Goal: Information Seeking & Learning: Find specific fact

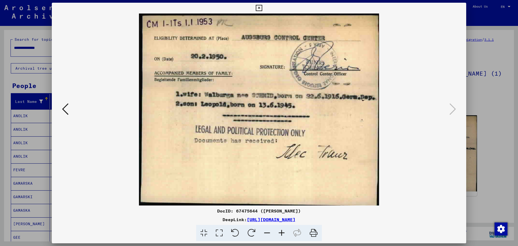
scroll to position [109, 0]
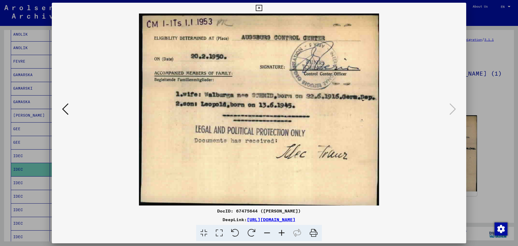
click at [262, 8] on icon at bounding box center [259, 8] width 6 height 6
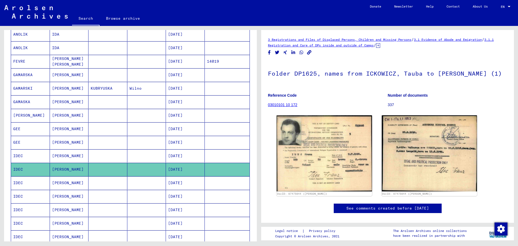
click at [67, 184] on mat-cell "[PERSON_NAME]" at bounding box center [69, 182] width 39 height 13
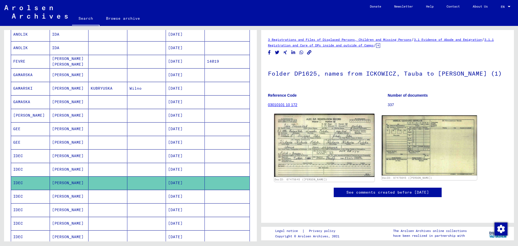
click at [327, 161] on img at bounding box center [324, 145] width 100 height 63
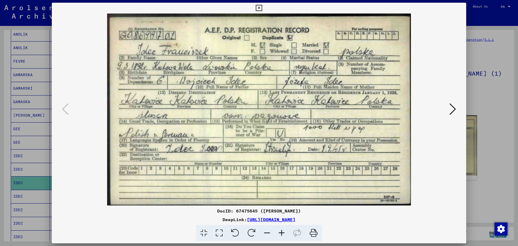
click at [261, 8] on icon at bounding box center [259, 8] width 6 height 6
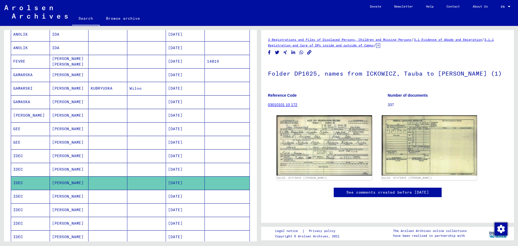
click at [61, 197] on mat-cell "[PERSON_NAME]" at bounding box center [69, 196] width 39 height 13
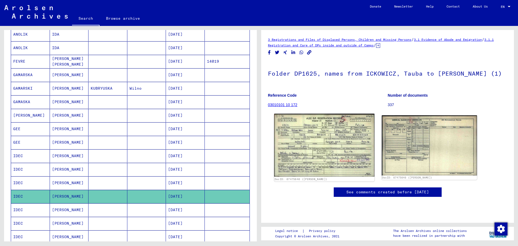
click at [321, 166] on img at bounding box center [324, 145] width 100 height 63
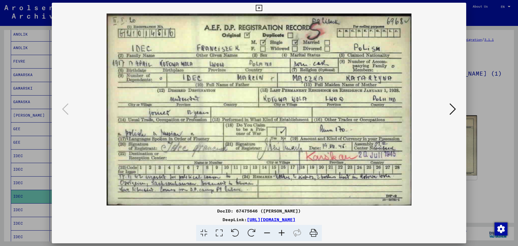
click at [258, 8] on icon at bounding box center [259, 8] width 6 height 6
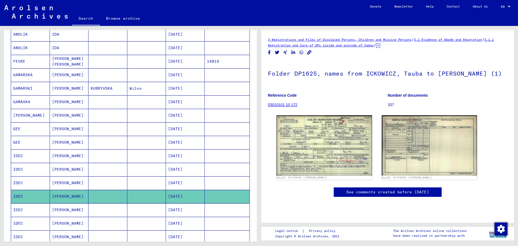
click at [67, 210] on mat-cell "[PERSON_NAME]" at bounding box center [69, 209] width 39 height 13
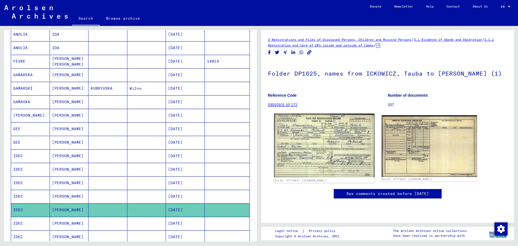
click at [316, 159] on img at bounding box center [324, 145] width 100 height 63
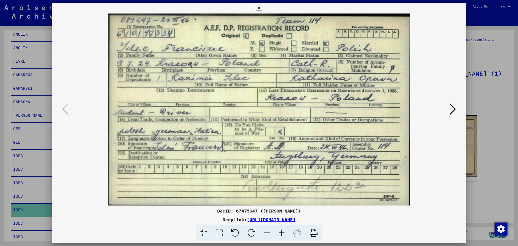
click at [262, 93] on img at bounding box center [259, 110] width 378 height 192
click at [453, 108] on icon at bounding box center [453, 109] width 6 height 13
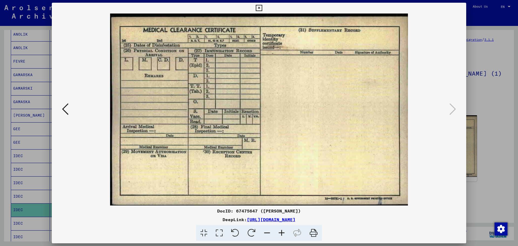
click at [64, 113] on icon at bounding box center [65, 109] width 6 height 13
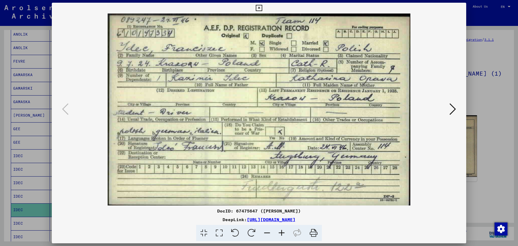
click at [258, 8] on icon at bounding box center [259, 8] width 6 height 6
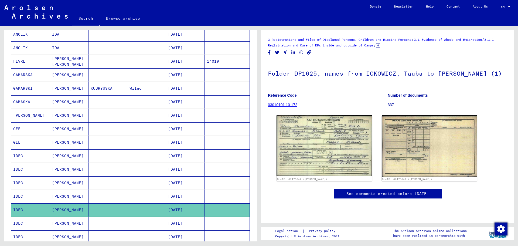
click at [59, 225] on mat-cell "[PERSON_NAME]" at bounding box center [69, 223] width 39 height 13
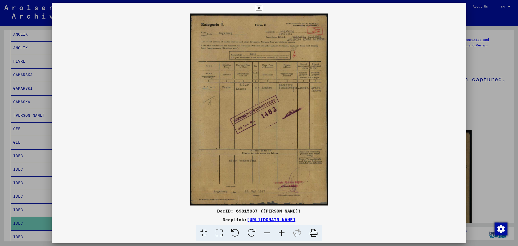
click at [275, 112] on img at bounding box center [259, 110] width 415 height 192
click at [275, 111] on img at bounding box center [259, 110] width 415 height 192
click at [260, 8] on icon at bounding box center [259, 8] width 6 height 6
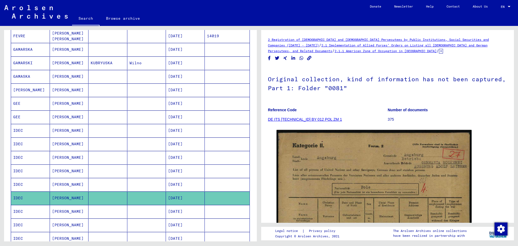
scroll to position [163, 0]
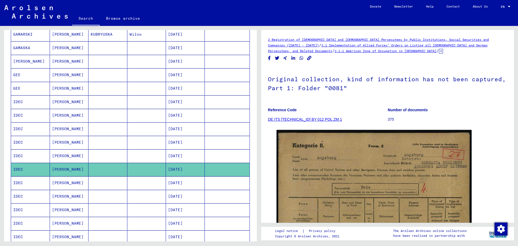
click at [60, 183] on mat-cell "[PERSON_NAME]" at bounding box center [69, 182] width 39 height 13
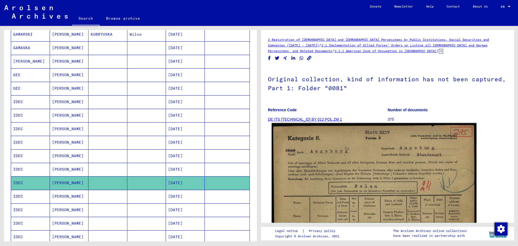
scroll to position [27, 0]
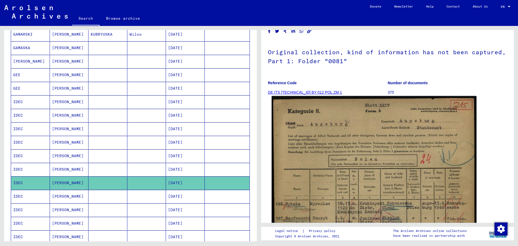
click at [396, 161] on img at bounding box center [374, 238] width 205 height 285
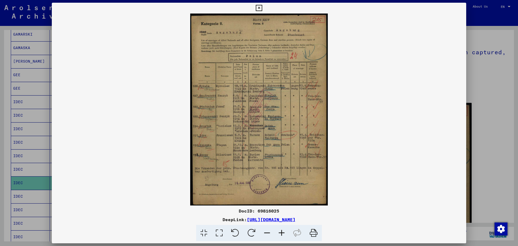
click at [282, 232] on icon at bounding box center [282, 233] width 15 height 16
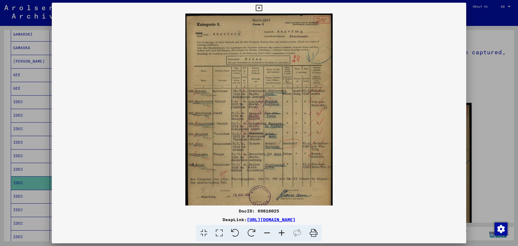
click at [282, 232] on icon at bounding box center [282, 233] width 15 height 16
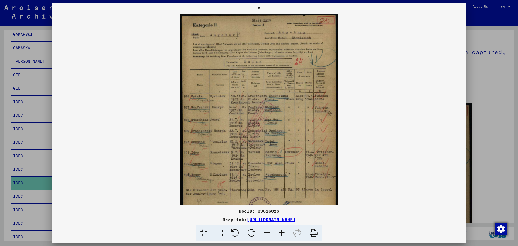
click at [282, 232] on icon at bounding box center [282, 233] width 15 height 16
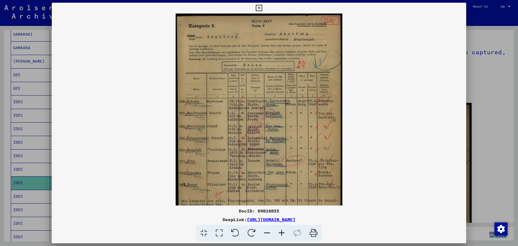
click at [282, 232] on icon at bounding box center [282, 233] width 15 height 16
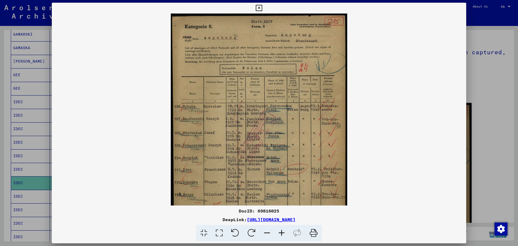
click at [282, 232] on icon at bounding box center [282, 233] width 15 height 16
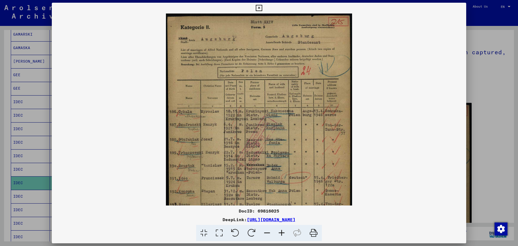
click at [282, 232] on icon at bounding box center [282, 233] width 15 height 16
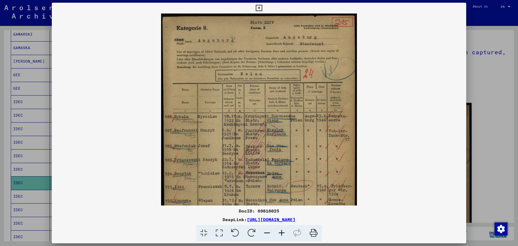
click at [282, 232] on icon at bounding box center [282, 233] width 15 height 16
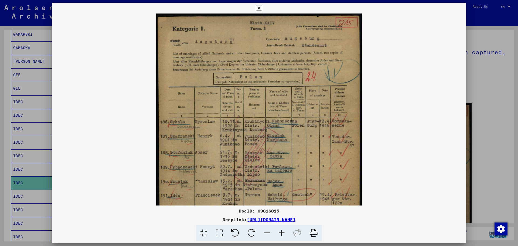
click at [282, 232] on icon at bounding box center [282, 233] width 15 height 16
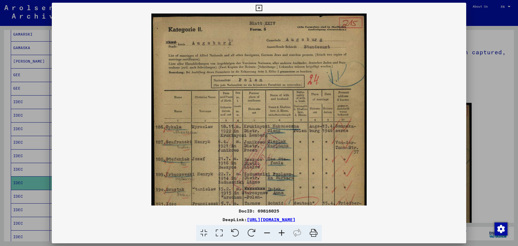
click at [282, 232] on icon at bounding box center [282, 233] width 15 height 16
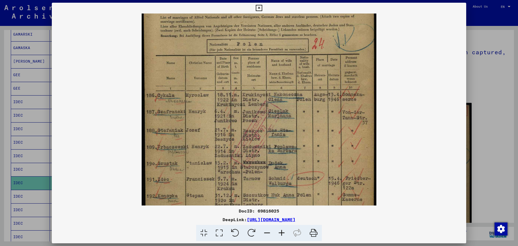
drag, startPoint x: 306, startPoint y: 145, endPoint x: 309, endPoint y: 103, distance: 42.0
click at [309, 103] on img at bounding box center [259, 135] width 235 height 327
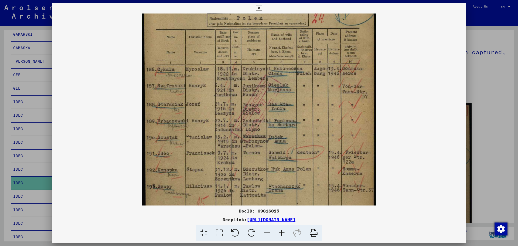
scroll to position [68, 0]
drag, startPoint x: 309, startPoint y: 143, endPoint x: 313, endPoint y: 116, distance: 26.8
click at [313, 116] on img at bounding box center [259, 108] width 235 height 327
click at [257, 8] on icon at bounding box center [259, 8] width 6 height 6
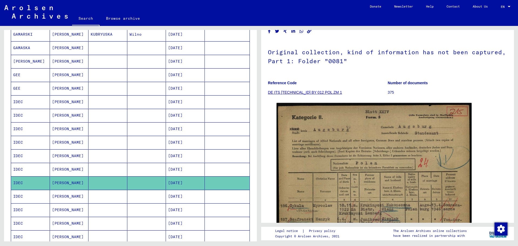
click at [59, 198] on mat-cell "[PERSON_NAME]" at bounding box center [69, 196] width 39 height 13
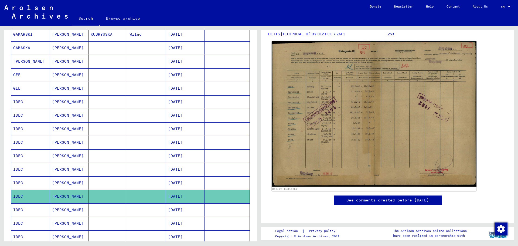
scroll to position [108, 0]
click at [358, 90] on img at bounding box center [374, 114] width 205 height 146
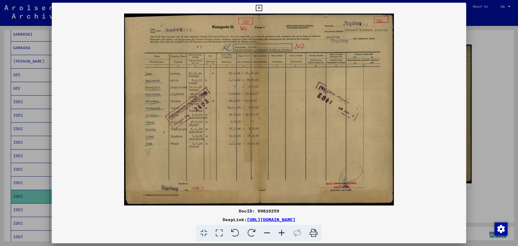
click at [258, 7] on icon at bounding box center [259, 8] width 6 height 6
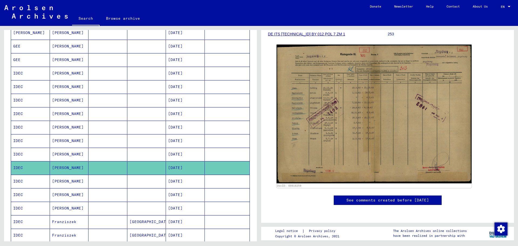
scroll to position [217, 0]
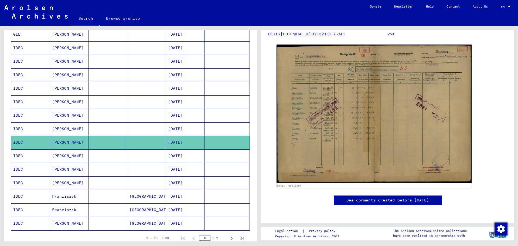
click at [60, 157] on mat-cell "[PERSON_NAME]" at bounding box center [69, 155] width 39 height 13
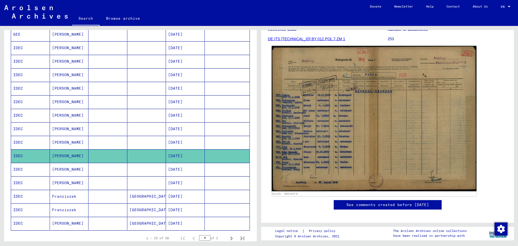
scroll to position [81, 0]
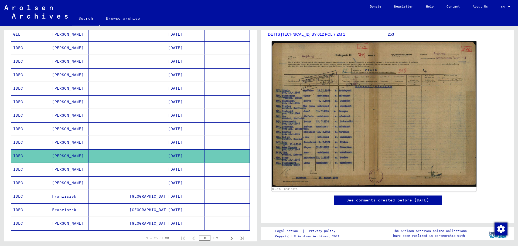
click at [386, 122] on img at bounding box center [374, 114] width 205 height 146
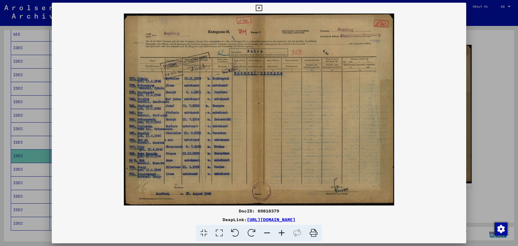
click at [281, 234] on icon at bounding box center [282, 233] width 15 height 16
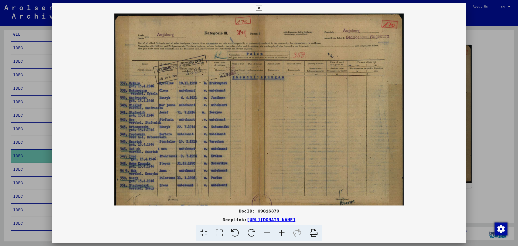
click at [281, 234] on icon at bounding box center [282, 233] width 15 height 16
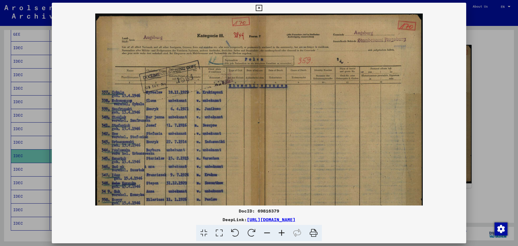
click at [281, 234] on icon at bounding box center [282, 233] width 15 height 16
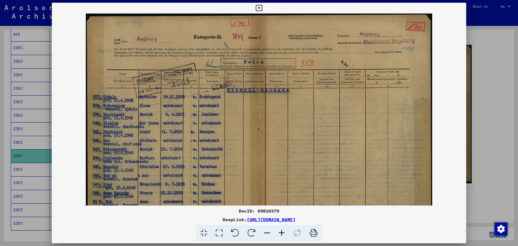
click at [281, 234] on icon at bounding box center [282, 233] width 15 height 16
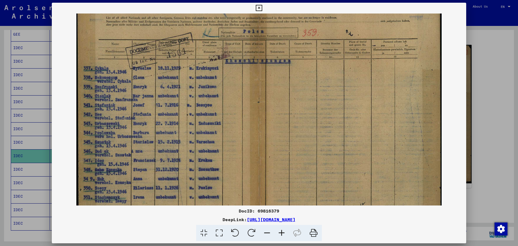
scroll to position [48, 0]
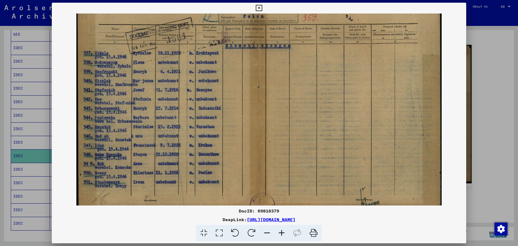
drag, startPoint x: 316, startPoint y: 149, endPoint x: 316, endPoint y: 100, distance: 48.3
click at [316, 100] on img at bounding box center [259, 94] width 366 height 259
click at [258, 7] on icon at bounding box center [259, 8] width 6 height 6
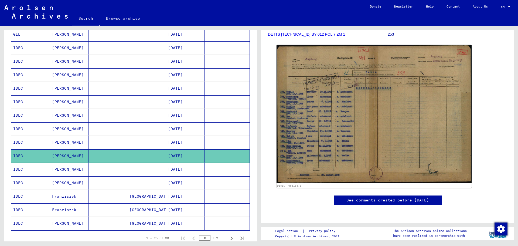
click at [58, 171] on mat-cell "[PERSON_NAME]" at bounding box center [69, 169] width 39 height 13
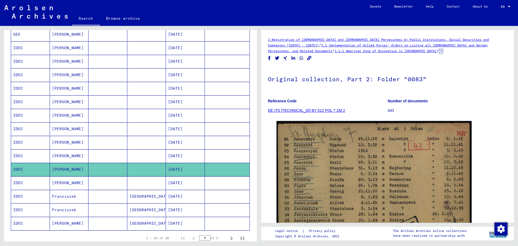
click at [58, 185] on mat-cell "[PERSON_NAME]" at bounding box center [69, 182] width 39 height 13
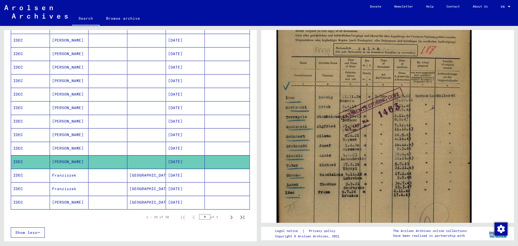
scroll to position [271, 0]
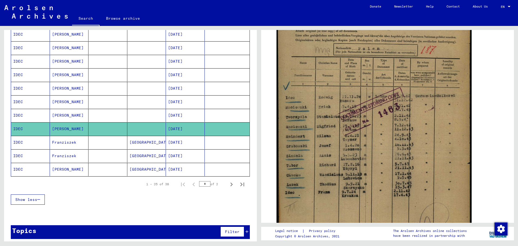
click at [56, 169] on mat-cell "[PERSON_NAME]" at bounding box center [69, 169] width 39 height 13
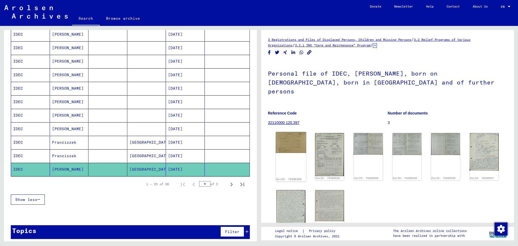
click at [290, 137] on img at bounding box center [291, 142] width 31 height 21
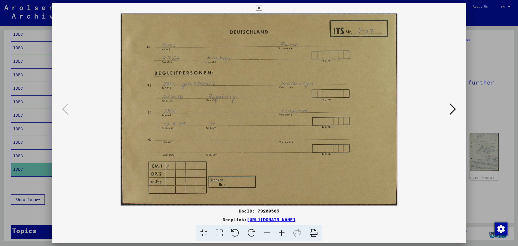
click at [455, 111] on icon at bounding box center [453, 109] width 6 height 13
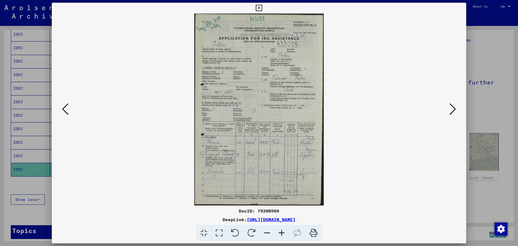
click at [64, 109] on icon at bounding box center [65, 109] width 6 height 13
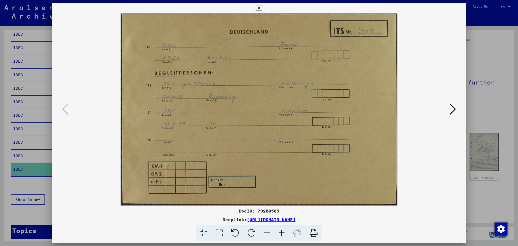
click at [453, 107] on icon at bounding box center [453, 109] width 6 height 13
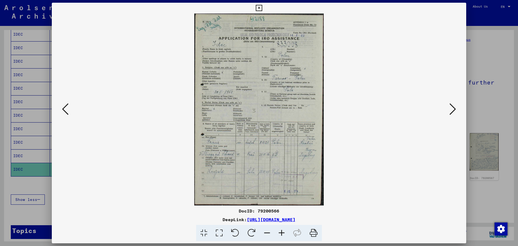
click at [282, 232] on icon at bounding box center [282, 233] width 15 height 16
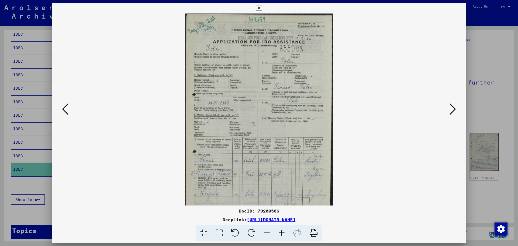
click at [282, 232] on icon at bounding box center [282, 233] width 15 height 16
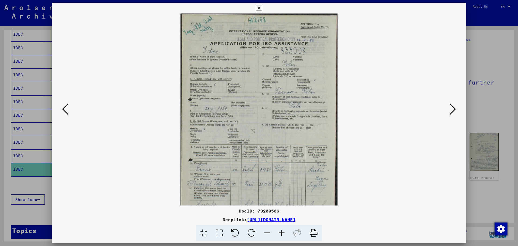
click at [282, 232] on icon at bounding box center [282, 233] width 15 height 16
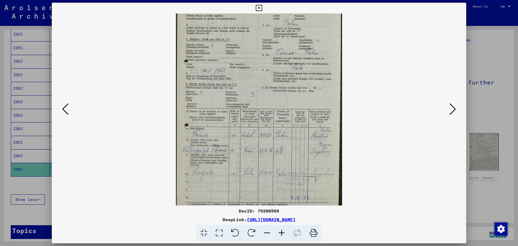
scroll to position [54, 0]
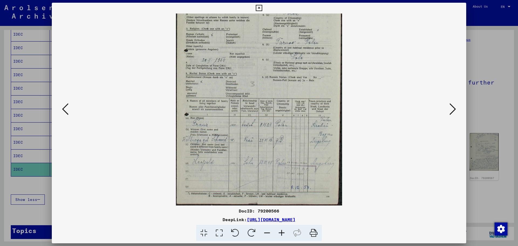
drag, startPoint x: 292, startPoint y: 156, endPoint x: 310, endPoint y: 46, distance: 111.1
click at [310, 46] on img at bounding box center [259, 82] width 166 height 246
click at [280, 234] on icon at bounding box center [282, 233] width 15 height 16
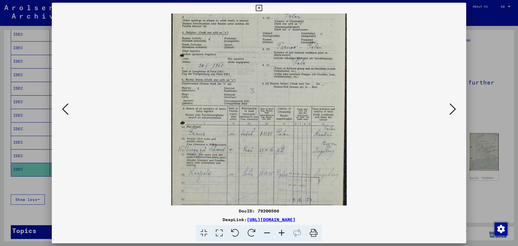
click at [280, 234] on icon at bounding box center [282, 233] width 15 height 16
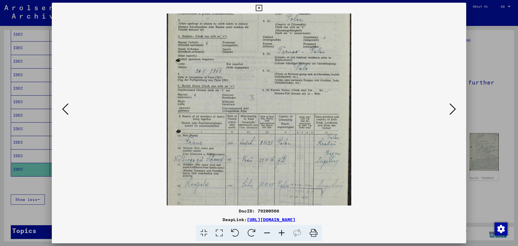
click at [280, 234] on icon at bounding box center [282, 233] width 15 height 16
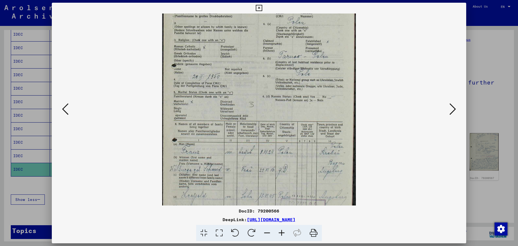
click at [280, 234] on icon at bounding box center [282, 233] width 15 height 16
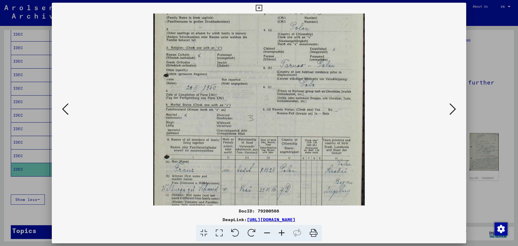
click at [280, 234] on icon at bounding box center [282, 233] width 15 height 16
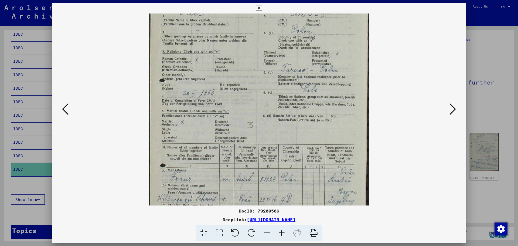
click at [280, 234] on icon at bounding box center [282, 233] width 15 height 16
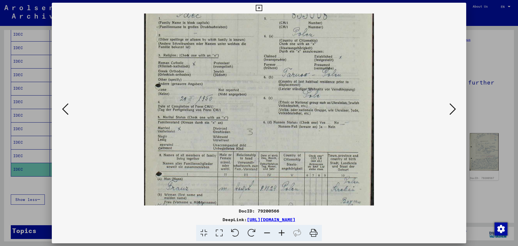
click at [280, 234] on icon at bounding box center [282, 233] width 15 height 16
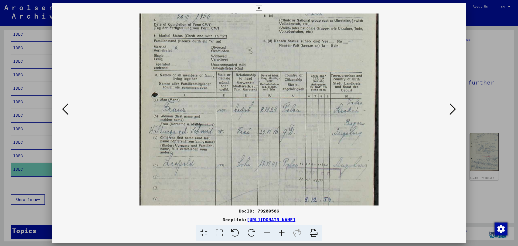
scroll to position [162, 0]
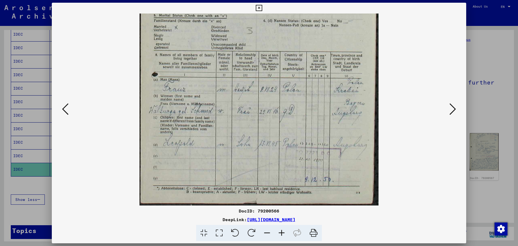
drag, startPoint x: 312, startPoint y: 141, endPoint x: 330, endPoint y: 24, distance: 118.0
click at [330, 24] on img at bounding box center [259, 28] width 239 height 354
click at [454, 112] on icon at bounding box center [453, 109] width 6 height 13
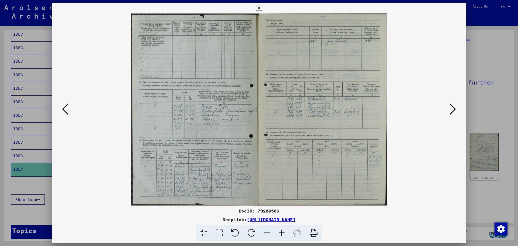
scroll to position [0, 0]
click at [282, 232] on icon at bounding box center [282, 233] width 15 height 16
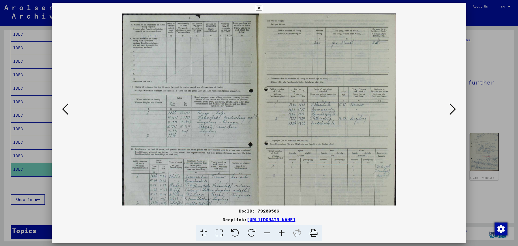
click at [282, 232] on icon at bounding box center [282, 233] width 15 height 16
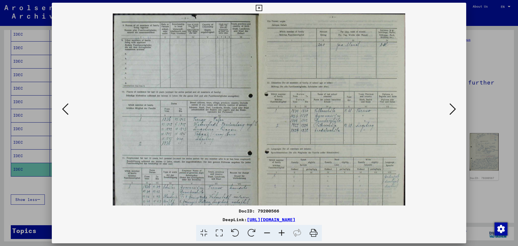
click at [282, 232] on icon at bounding box center [282, 233] width 15 height 16
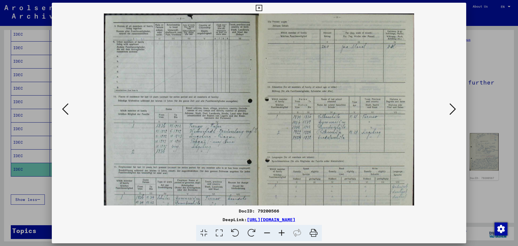
click at [282, 232] on icon at bounding box center [282, 233] width 15 height 16
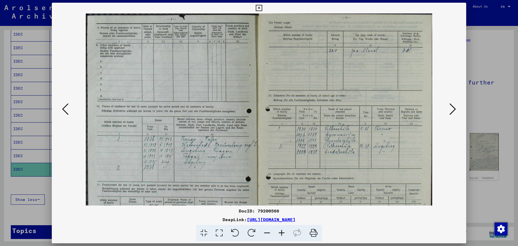
click at [282, 232] on icon at bounding box center [282, 233] width 15 height 16
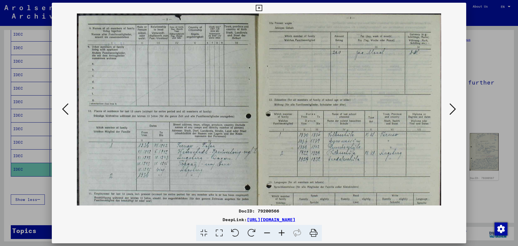
click at [282, 232] on icon at bounding box center [282, 233] width 15 height 16
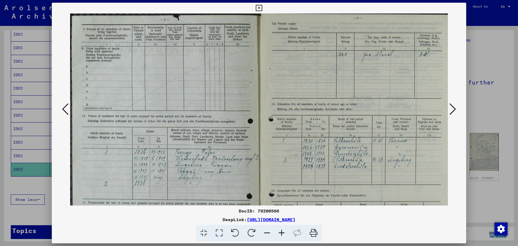
click at [283, 231] on icon at bounding box center [282, 233] width 15 height 16
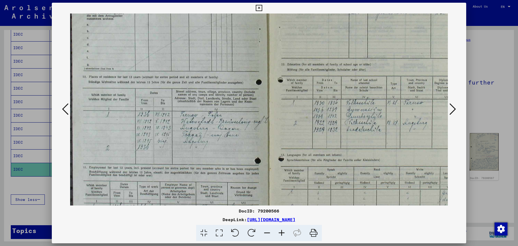
scroll to position [53, 0]
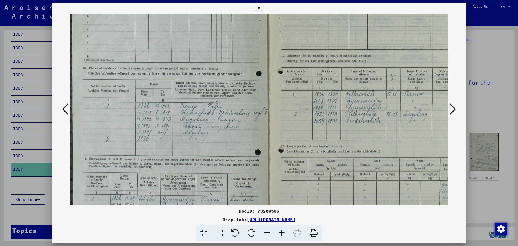
drag, startPoint x: 258, startPoint y: 167, endPoint x: 274, endPoint y: 115, distance: 55.2
click at [274, 115] on img at bounding box center [270, 111] width 401 height 300
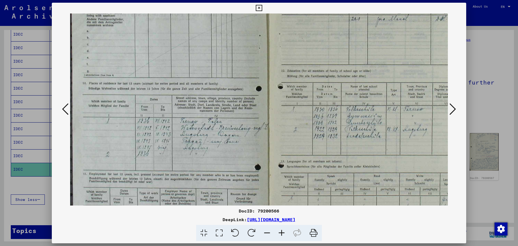
scroll to position [82, 0]
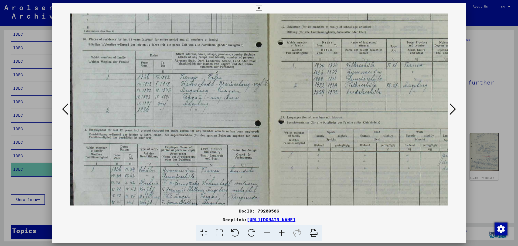
drag, startPoint x: 243, startPoint y: 96, endPoint x: 254, endPoint y: 67, distance: 30.8
click at [254, 67] on img at bounding box center [270, 82] width 401 height 300
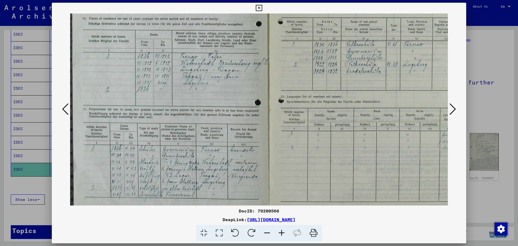
scroll to position [108, 0]
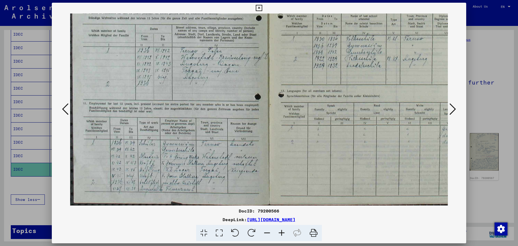
drag, startPoint x: 254, startPoint y: 108, endPoint x: 258, endPoint y: 85, distance: 23.5
click at [258, 85] on img at bounding box center [270, 55] width 401 height 300
click at [284, 234] on icon at bounding box center [282, 233] width 15 height 16
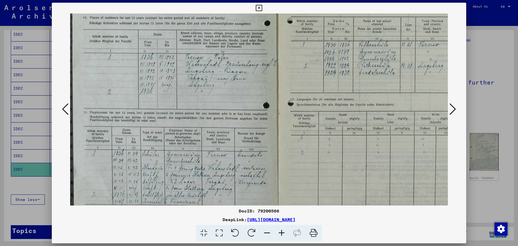
click at [284, 233] on icon at bounding box center [282, 233] width 15 height 16
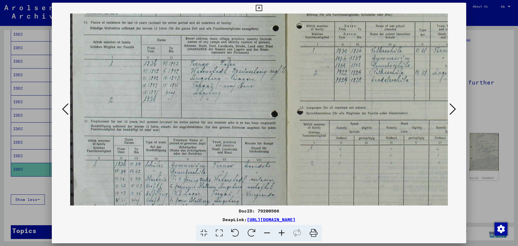
click at [284, 233] on icon at bounding box center [282, 233] width 15 height 16
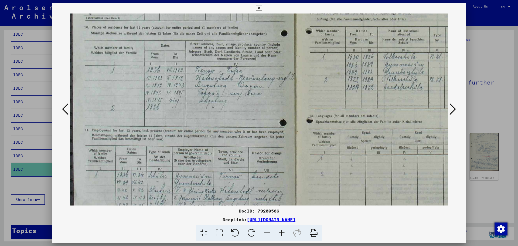
click at [284, 233] on icon at bounding box center [282, 233] width 15 height 16
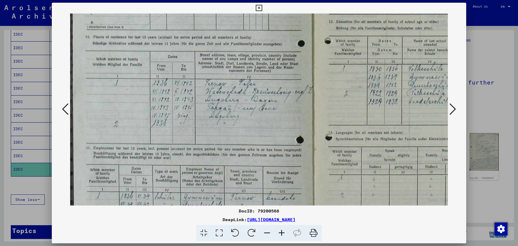
click at [284, 233] on icon at bounding box center [282, 233] width 15 height 16
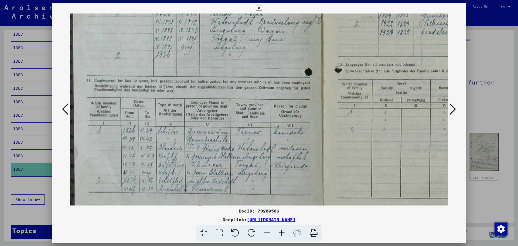
scroll to position [189, 0]
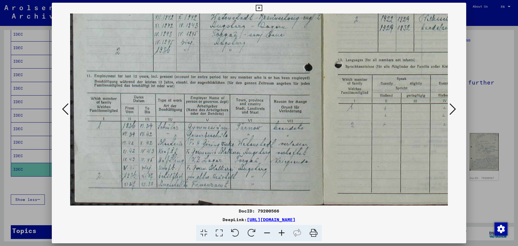
drag, startPoint x: 274, startPoint y: 185, endPoint x: 299, endPoint y: 48, distance: 138.9
click at [299, 48] on img at bounding box center [324, 14] width 509 height 381
click at [304, 109] on img at bounding box center [324, 14] width 509 height 381
click at [454, 111] on icon at bounding box center [453, 109] width 6 height 13
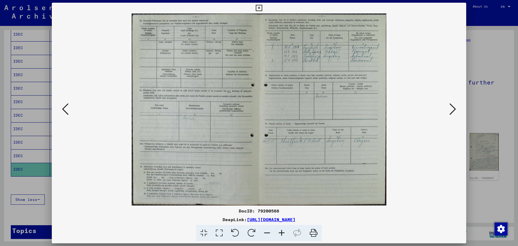
click at [452, 110] on icon at bounding box center [453, 109] width 6 height 13
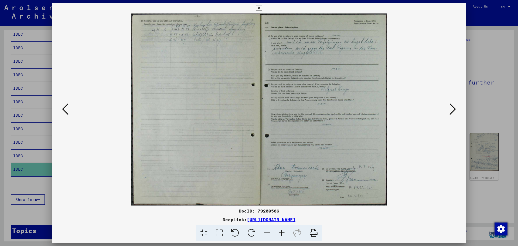
click at [281, 231] on icon at bounding box center [282, 233] width 15 height 16
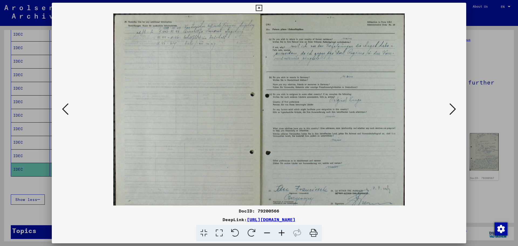
click at [281, 231] on icon at bounding box center [282, 233] width 15 height 16
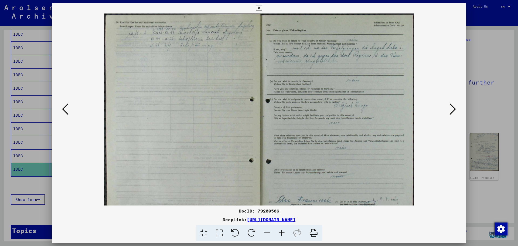
click at [281, 231] on icon at bounding box center [282, 233] width 15 height 16
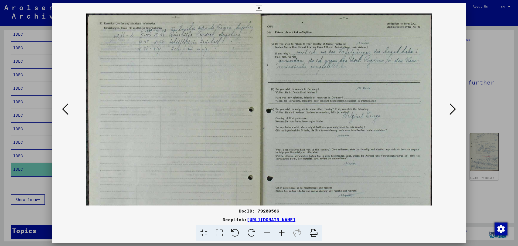
click at [281, 231] on icon at bounding box center [282, 233] width 15 height 16
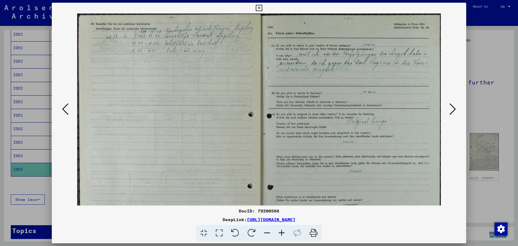
click at [281, 231] on icon at bounding box center [282, 233] width 15 height 16
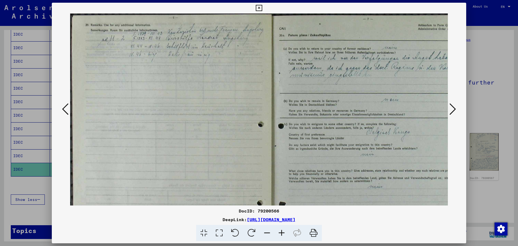
click at [281, 231] on icon at bounding box center [282, 233] width 15 height 16
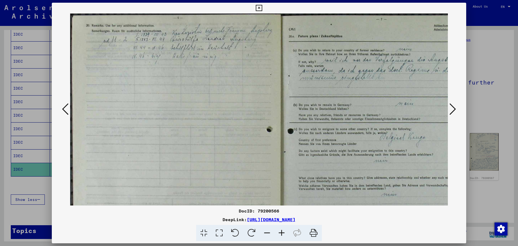
click at [281, 231] on icon at bounding box center [282, 233] width 15 height 16
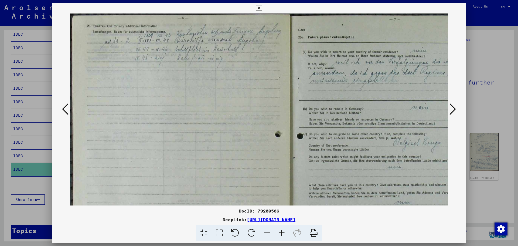
click at [281, 231] on icon at bounding box center [282, 233] width 15 height 16
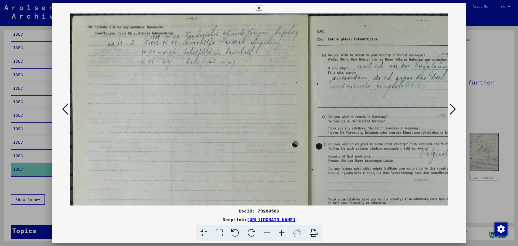
click at [281, 231] on icon at bounding box center [282, 233] width 15 height 16
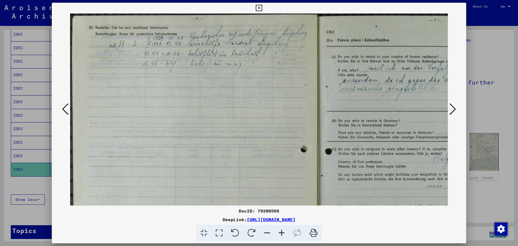
click at [281, 231] on icon at bounding box center [282, 233] width 15 height 16
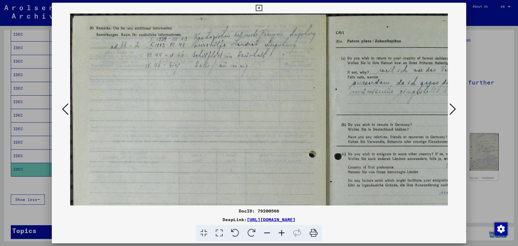
click at [281, 231] on icon at bounding box center [282, 233] width 15 height 16
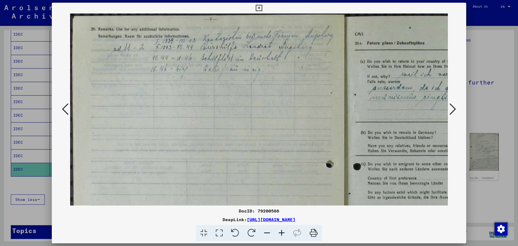
click at [281, 231] on icon at bounding box center [282, 233] width 15 height 16
drag, startPoint x: 277, startPoint y: 140, endPoint x: 278, endPoint y: 169, distance: 29.2
click at [278, 169] on img at bounding box center [342, 218] width 544 height 408
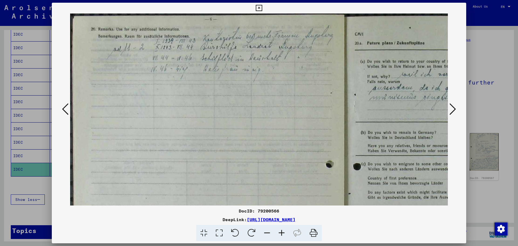
click at [267, 49] on img at bounding box center [342, 218] width 544 height 408
click at [260, 7] on icon at bounding box center [259, 8] width 6 height 6
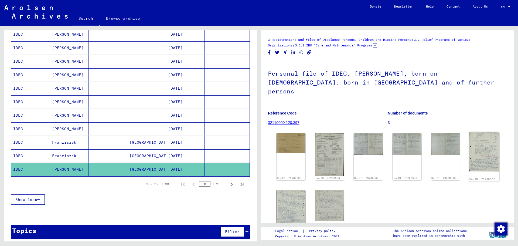
click at [474, 142] on img at bounding box center [484, 151] width 31 height 39
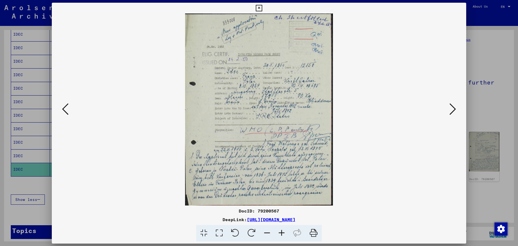
click at [474, 142] on div at bounding box center [259, 123] width 518 height 246
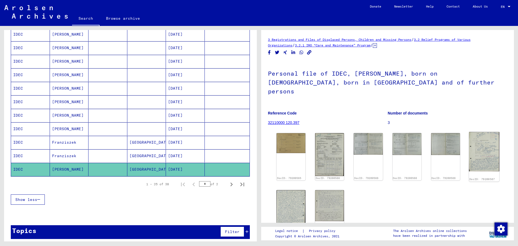
click at [474, 142] on img at bounding box center [484, 151] width 31 height 39
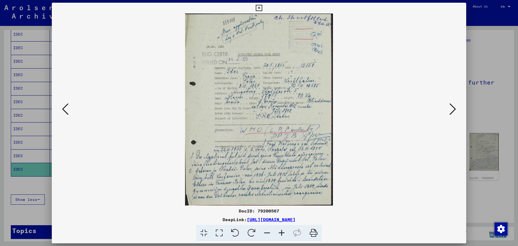
click at [279, 233] on icon at bounding box center [282, 233] width 15 height 16
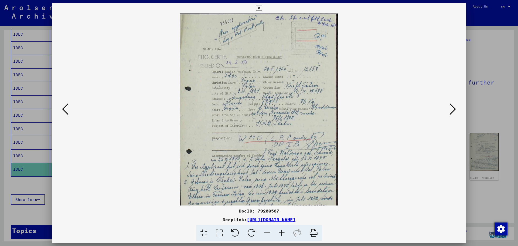
click at [279, 233] on icon at bounding box center [282, 233] width 15 height 16
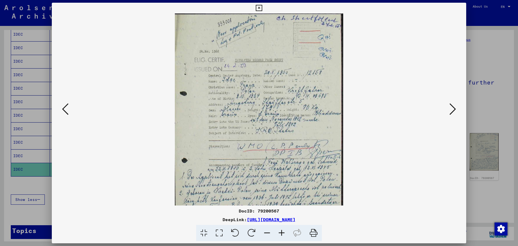
click at [279, 233] on icon at bounding box center [282, 233] width 15 height 16
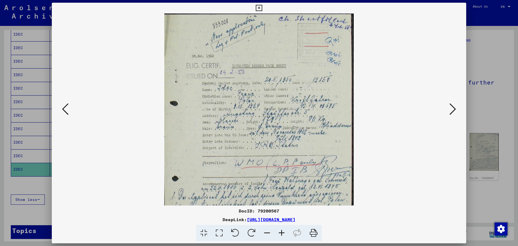
click at [279, 233] on icon at bounding box center [282, 233] width 15 height 16
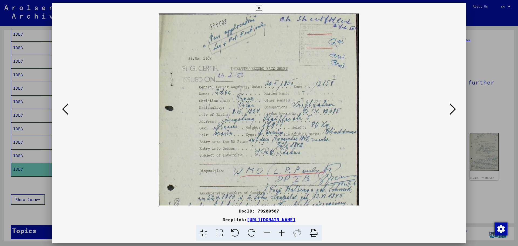
click at [279, 233] on icon at bounding box center [282, 233] width 15 height 16
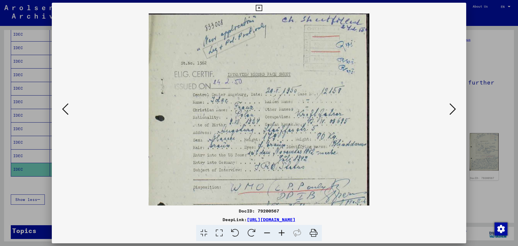
click at [279, 233] on icon at bounding box center [282, 233] width 15 height 16
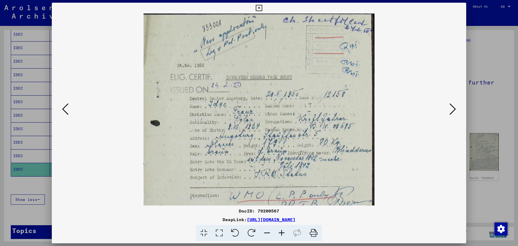
click at [279, 233] on icon at bounding box center [282, 233] width 15 height 16
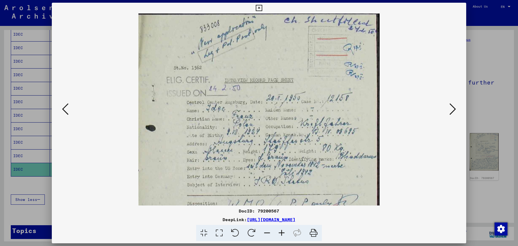
click at [279, 233] on icon at bounding box center [282, 233] width 15 height 16
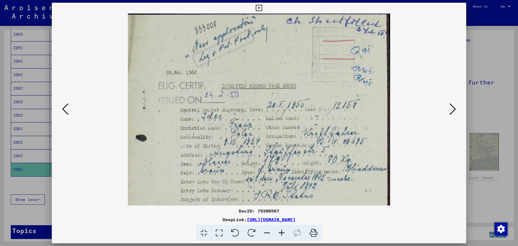
click at [279, 233] on icon at bounding box center [282, 233] width 15 height 16
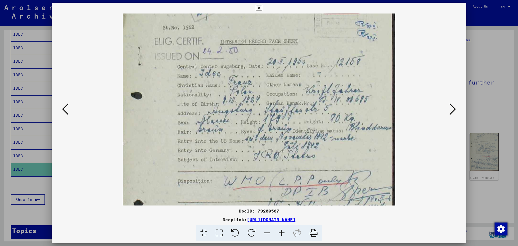
drag, startPoint x: 328, startPoint y: 156, endPoint x: 333, endPoint y: 108, distance: 47.5
click at [333, 108] on img at bounding box center [259, 143] width 273 height 354
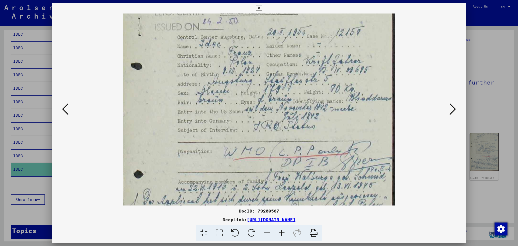
scroll to position [85, 0]
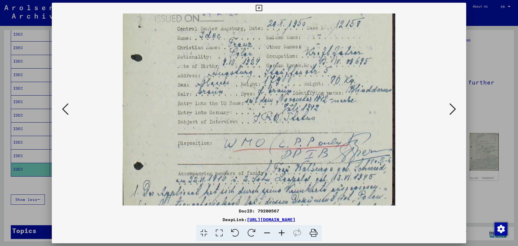
drag, startPoint x: 351, startPoint y: 151, endPoint x: 356, endPoint y: 113, distance: 38.1
click at [356, 113] on img at bounding box center [259, 105] width 273 height 354
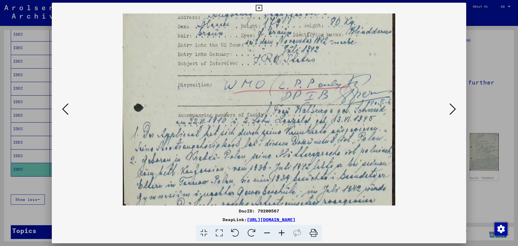
drag, startPoint x: 364, startPoint y: 146, endPoint x: 370, endPoint y: 87, distance: 58.7
click at [370, 87] on img at bounding box center [259, 47] width 273 height 354
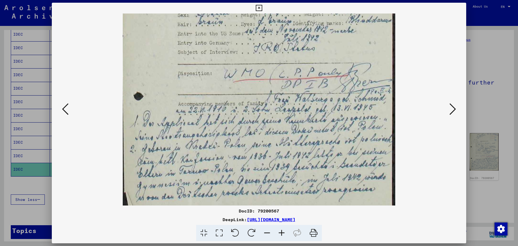
scroll to position [162, 0]
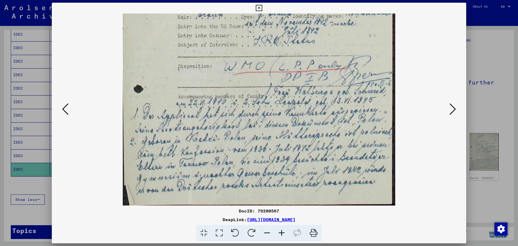
drag, startPoint x: 355, startPoint y: 140, endPoint x: 362, endPoint y: 116, distance: 25.4
click at [362, 116] on img at bounding box center [259, 28] width 273 height 354
click at [261, 8] on icon at bounding box center [259, 8] width 6 height 6
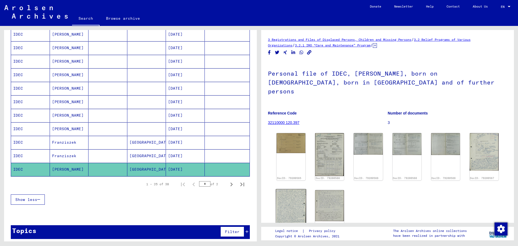
click at [299, 192] on img at bounding box center [291, 208] width 31 height 39
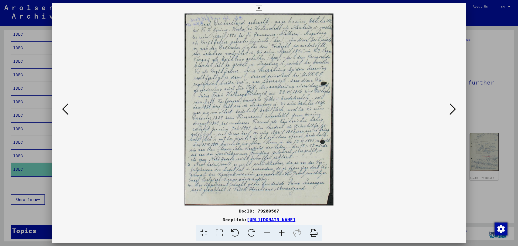
click at [299, 192] on img at bounding box center [259, 110] width 378 height 192
click at [452, 109] on icon at bounding box center [453, 109] width 6 height 13
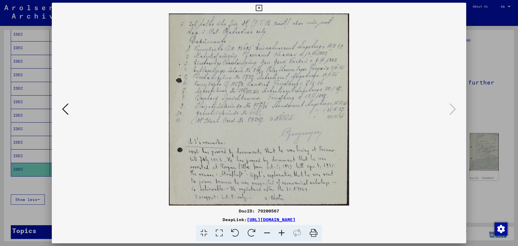
click at [282, 233] on icon at bounding box center [282, 233] width 15 height 16
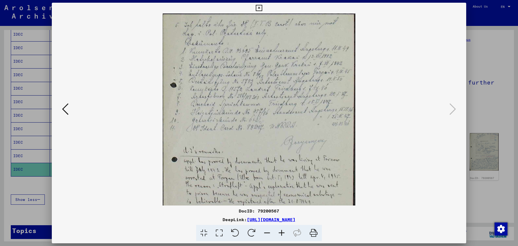
click at [282, 233] on icon at bounding box center [282, 233] width 15 height 16
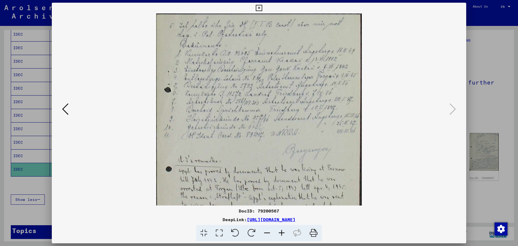
click at [282, 233] on icon at bounding box center [282, 233] width 15 height 16
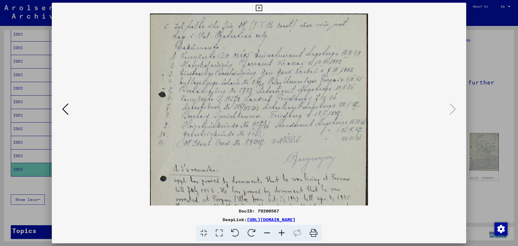
click at [282, 233] on icon at bounding box center [282, 233] width 15 height 16
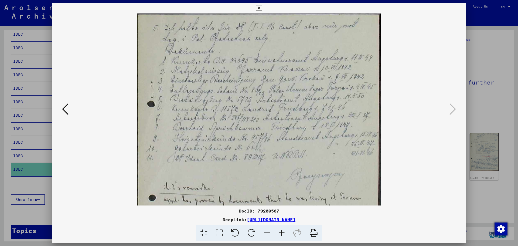
click at [282, 233] on icon at bounding box center [282, 233] width 15 height 16
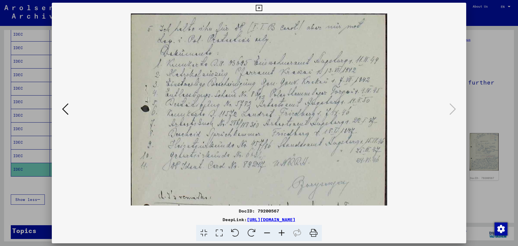
click at [282, 233] on icon at bounding box center [282, 233] width 15 height 16
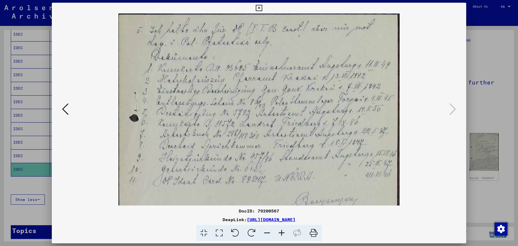
click at [282, 233] on icon at bounding box center [282, 233] width 15 height 16
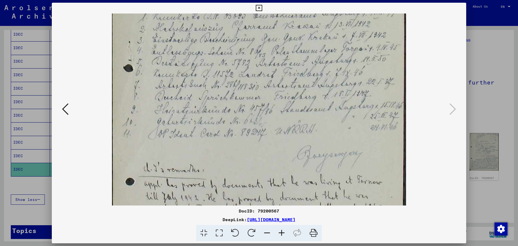
scroll to position [122, 0]
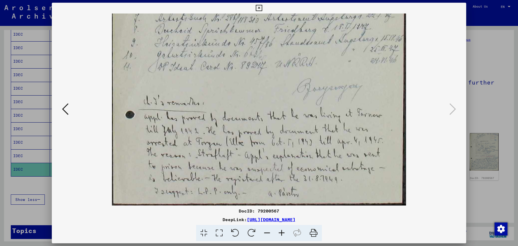
drag, startPoint x: 298, startPoint y: 180, endPoint x: 327, endPoint y: -33, distance: 215.0
click at [327, 0] on html "**********" at bounding box center [259, 123] width 518 height 246
click at [259, 6] on icon at bounding box center [259, 8] width 6 height 6
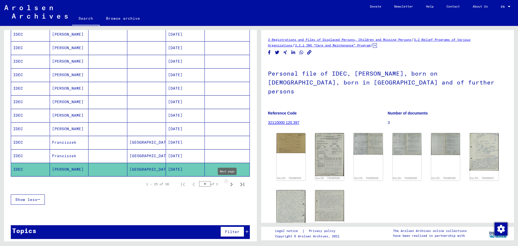
click at [228, 185] on icon "Next page" at bounding box center [232, 185] width 8 height 8
type input "*"
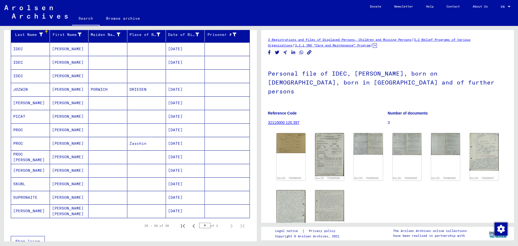
scroll to position [58, 0]
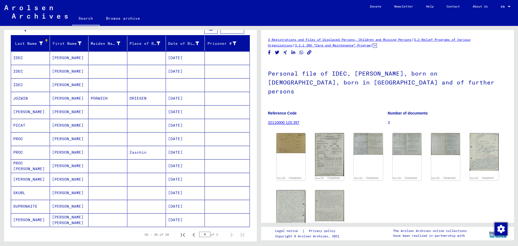
click at [62, 85] on mat-cell "[PERSON_NAME]" at bounding box center [69, 84] width 39 height 13
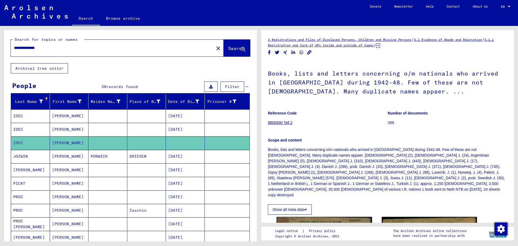
click at [60, 51] on div "**********" at bounding box center [111, 48] width 200 height 12
click at [59, 46] on input "**********" at bounding box center [112, 48] width 197 height 6
click at [228, 47] on span "Search" at bounding box center [236, 48] width 16 height 5
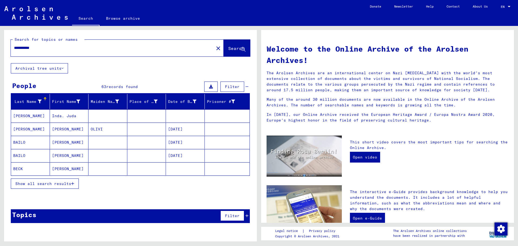
click at [67, 187] on button "Show all search results" at bounding box center [45, 183] width 68 height 10
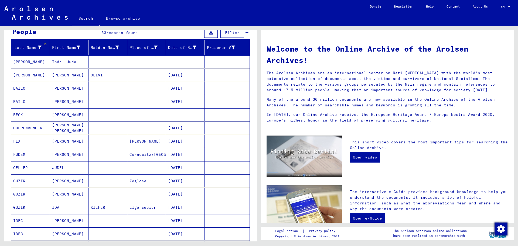
scroll to position [135, 0]
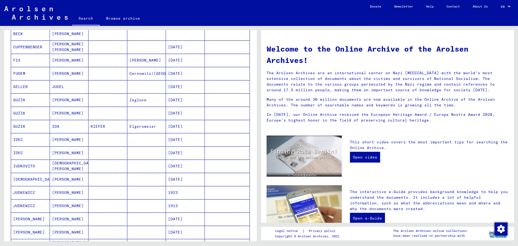
click at [59, 140] on mat-cell "[PERSON_NAME]" at bounding box center [69, 139] width 39 height 13
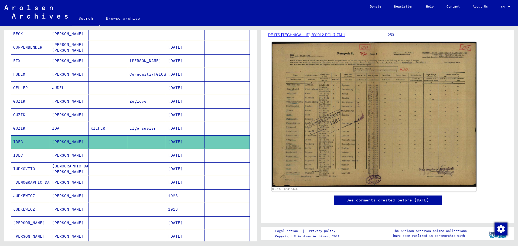
scroll to position [108, 0]
click at [373, 112] on img at bounding box center [374, 114] width 205 height 145
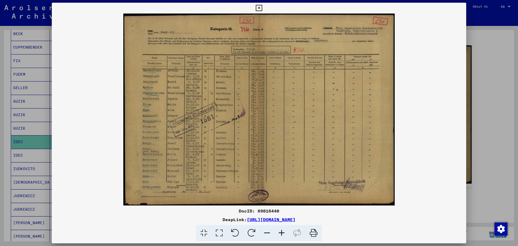
click at [281, 236] on icon at bounding box center [282, 233] width 15 height 16
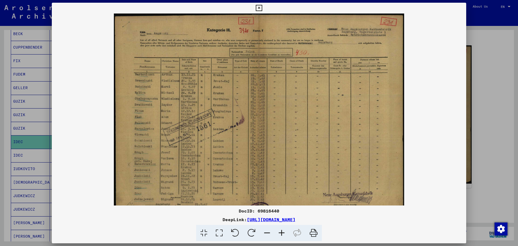
click at [281, 236] on icon at bounding box center [282, 233] width 15 height 16
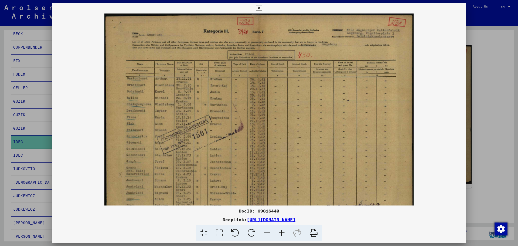
click at [281, 236] on icon at bounding box center [282, 233] width 15 height 16
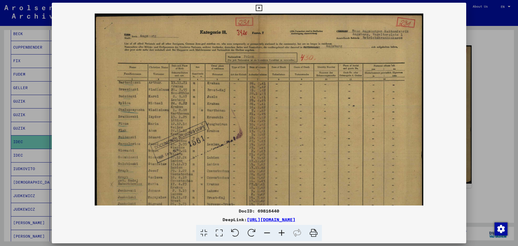
click at [281, 236] on icon at bounding box center [282, 233] width 15 height 16
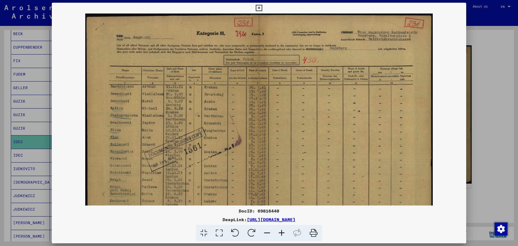
click at [281, 236] on icon at bounding box center [282, 233] width 15 height 16
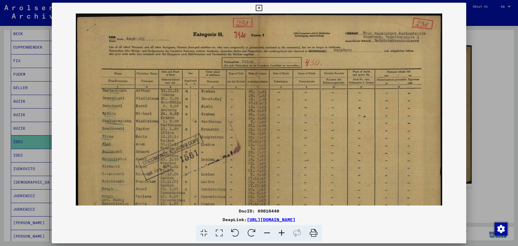
click at [281, 236] on icon at bounding box center [282, 233] width 15 height 16
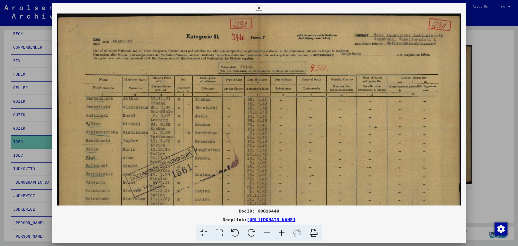
click at [281, 236] on icon at bounding box center [282, 233] width 15 height 16
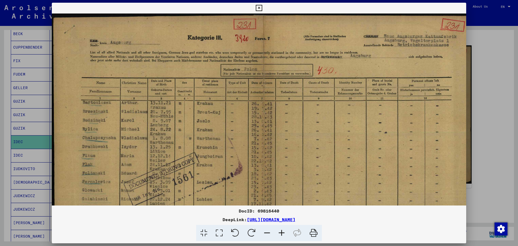
click at [281, 236] on icon at bounding box center [282, 233] width 15 height 16
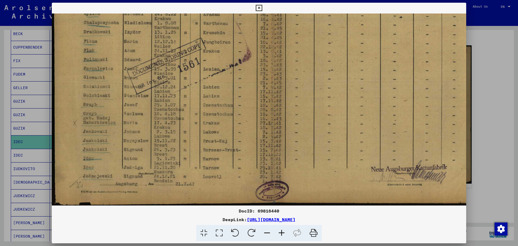
scroll to position [122, 0]
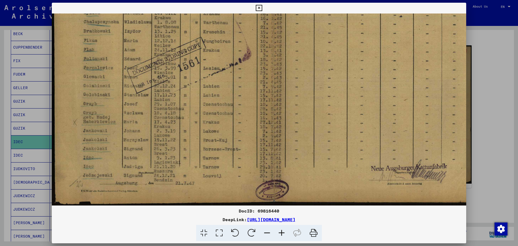
drag, startPoint x: 311, startPoint y: 150, endPoint x: 336, endPoint y: -17, distance: 169.3
click at [336, 0] on html "**********" at bounding box center [259, 123] width 518 height 246
click at [251, 113] on img at bounding box center [273, 48] width 443 height 313
click at [259, 8] on icon at bounding box center [259, 8] width 6 height 6
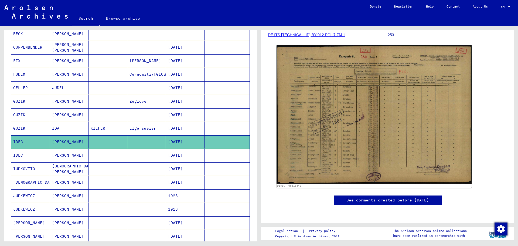
click at [60, 155] on mat-cell "[PERSON_NAME]" at bounding box center [69, 155] width 39 height 13
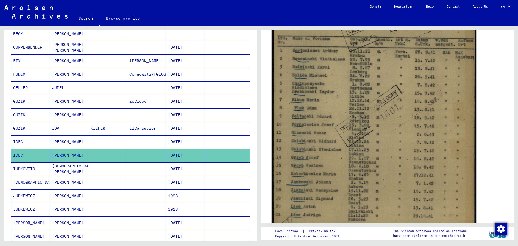
scroll to position [216, 0]
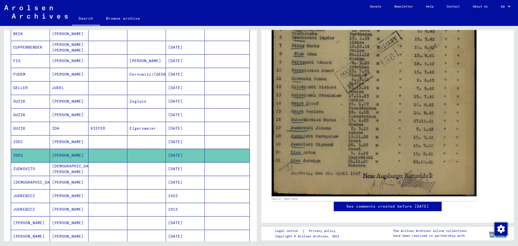
click at [376, 100] on img at bounding box center [374, 51] width 205 height 289
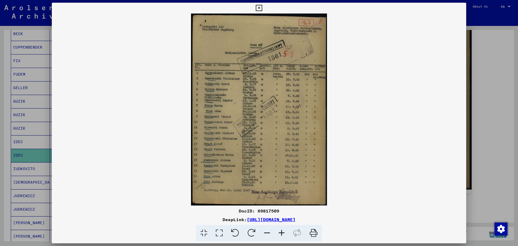
click at [257, 8] on icon at bounding box center [259, 8] width 6 height 6
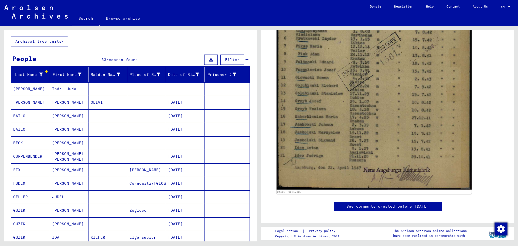
scroll to position [0, 0]
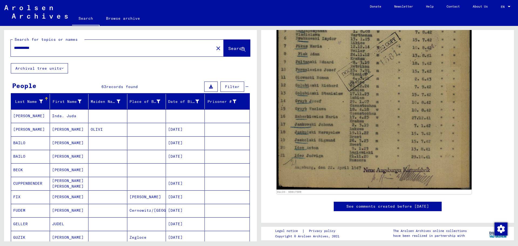
click at [51, 47] on input "**********" at bounding box center [112, 48] width 197 height 6
type input "**********"
click at [229, 48] on span "Search" at bounding box center [236, 48] width 16 height 5
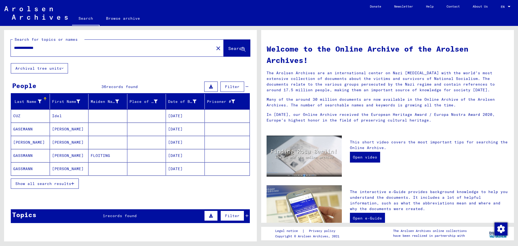
click at [69, 183] on span "Show all search results" at bounding box center [43, 183] width 56 height 5
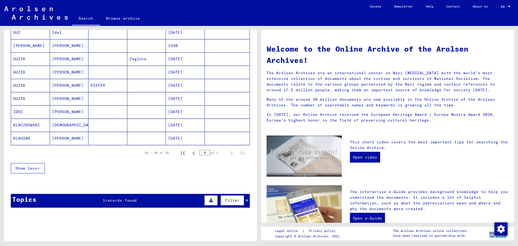
scroll to position [297, 0]
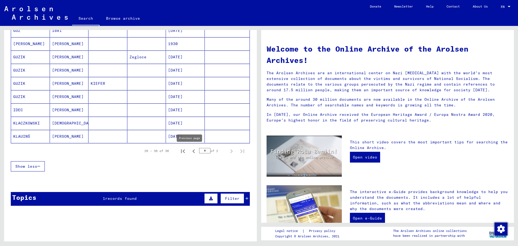
click at [190, 152] on icon "Previous page" at bounding box center [194, 151] width 8 height 8
type input "*"
click at [58, 108] on mat-cell "[PERSON_NAME]" at bounding box center [69, 109] width 39 height 13
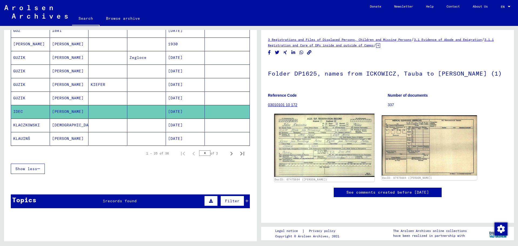
click at [295, 158] on img at bounding box center [324, 145] width 100 height 63
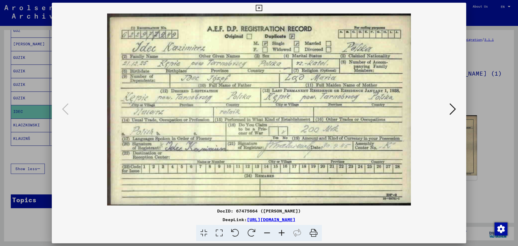
click at [260, 7] on icon at bounding box center [259, 8] width 6 height 6
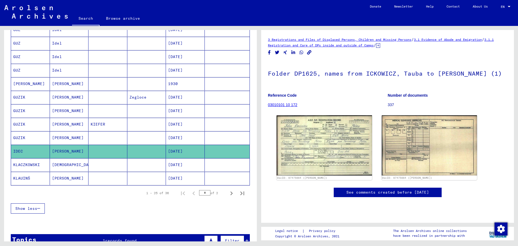
scroll to position [270, 0]
